Goal: Task Accomplishment & Management: Check status

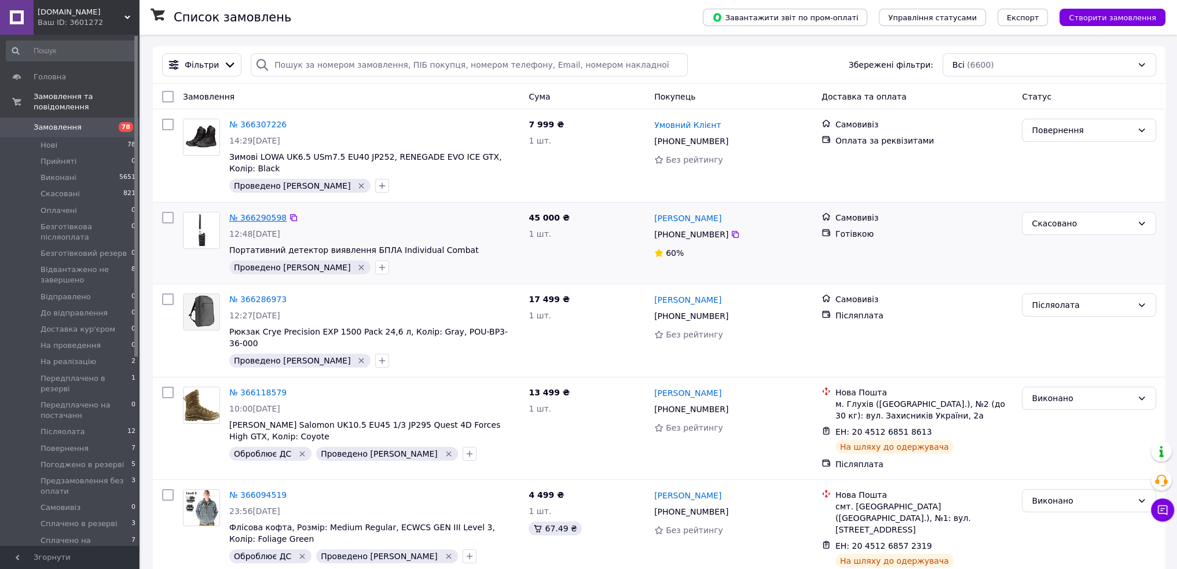
click at [243, 213] on link "№ 366290598" at bounding box center [257, 217] width 57 height 9
